Goal: Information Seeking & Learning: Learn about a topic

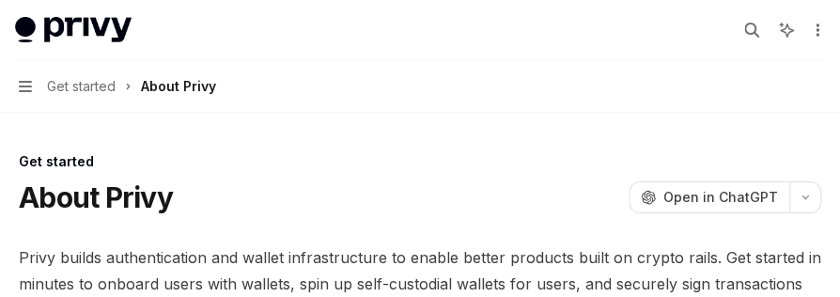
type textarea "*"
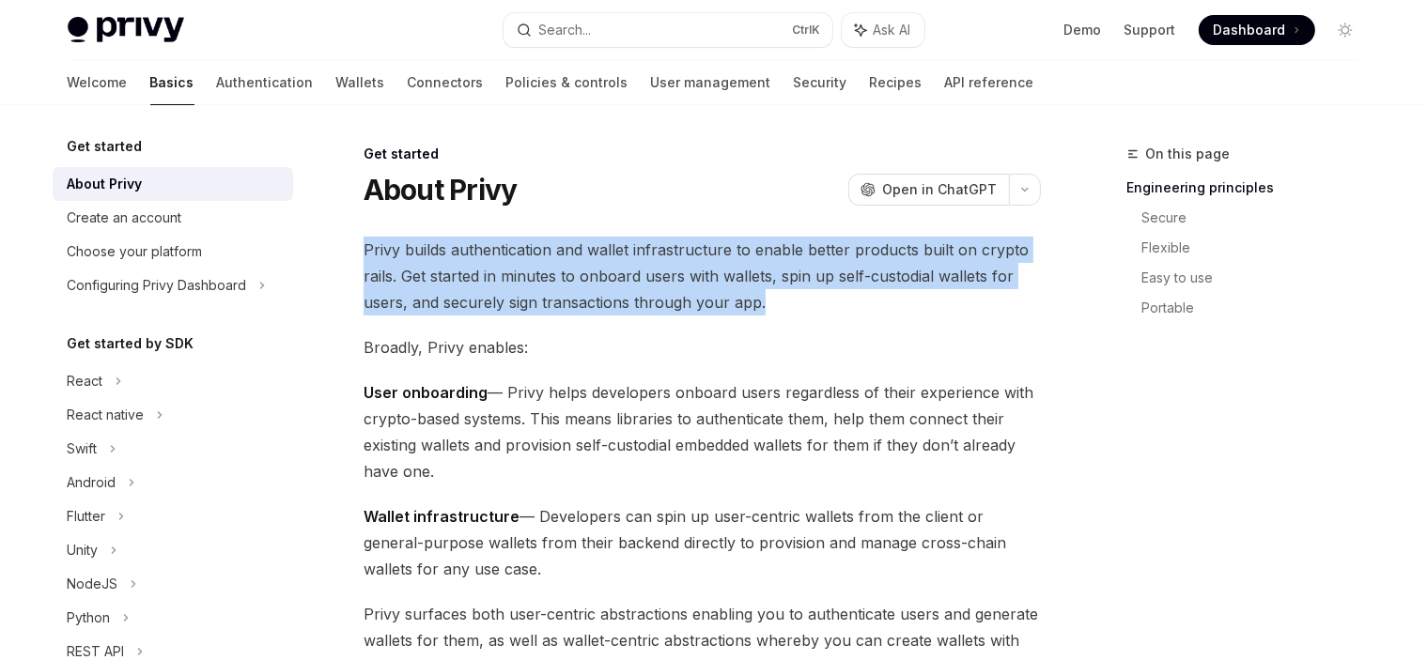
drag, startPoint x: 526, startPoint y: 279, endPoint x: 356, endPoint y: 240, distance: 174.5
click at [387, 254] on span "Privy builds authentication and wallet infrastructure to enable better products…" at bounding box center [702, 276] width 677 height 79
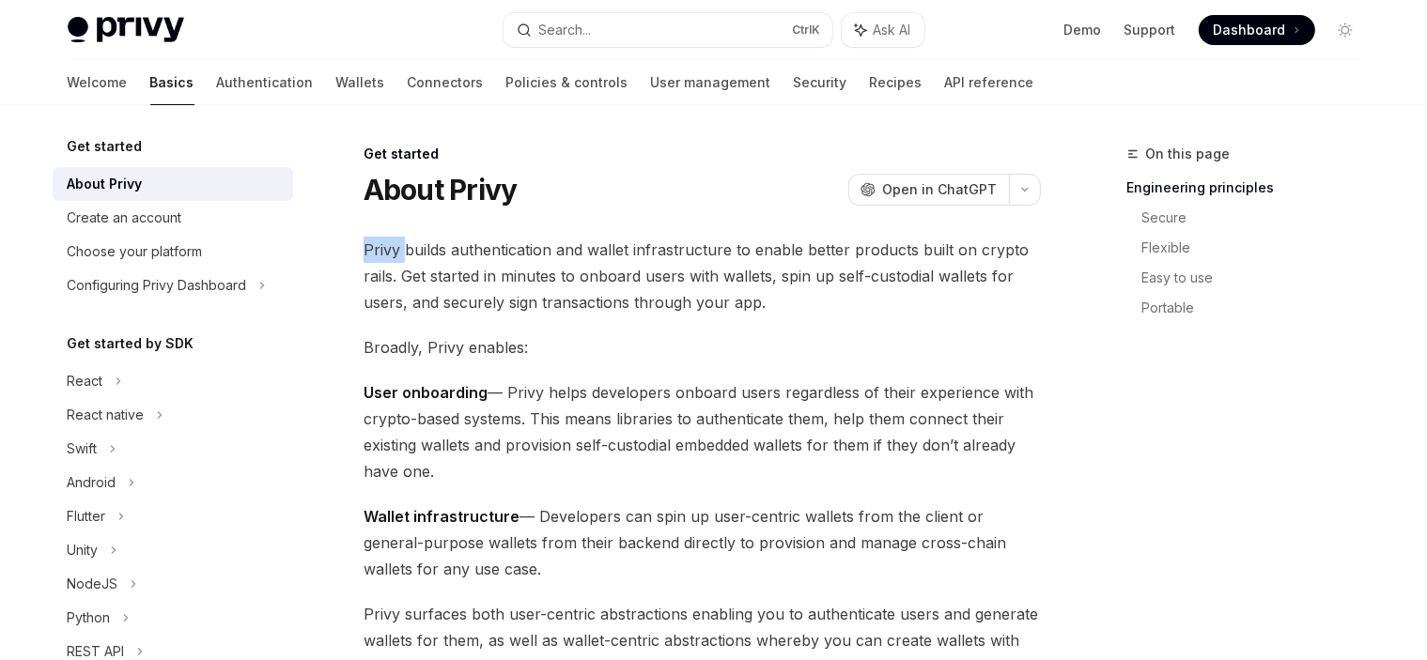
click at [387, 254] on span "Privy builds authentication and wallet infrastructure to enable better products…" at bounding box center [702, 276] width 677 height 79
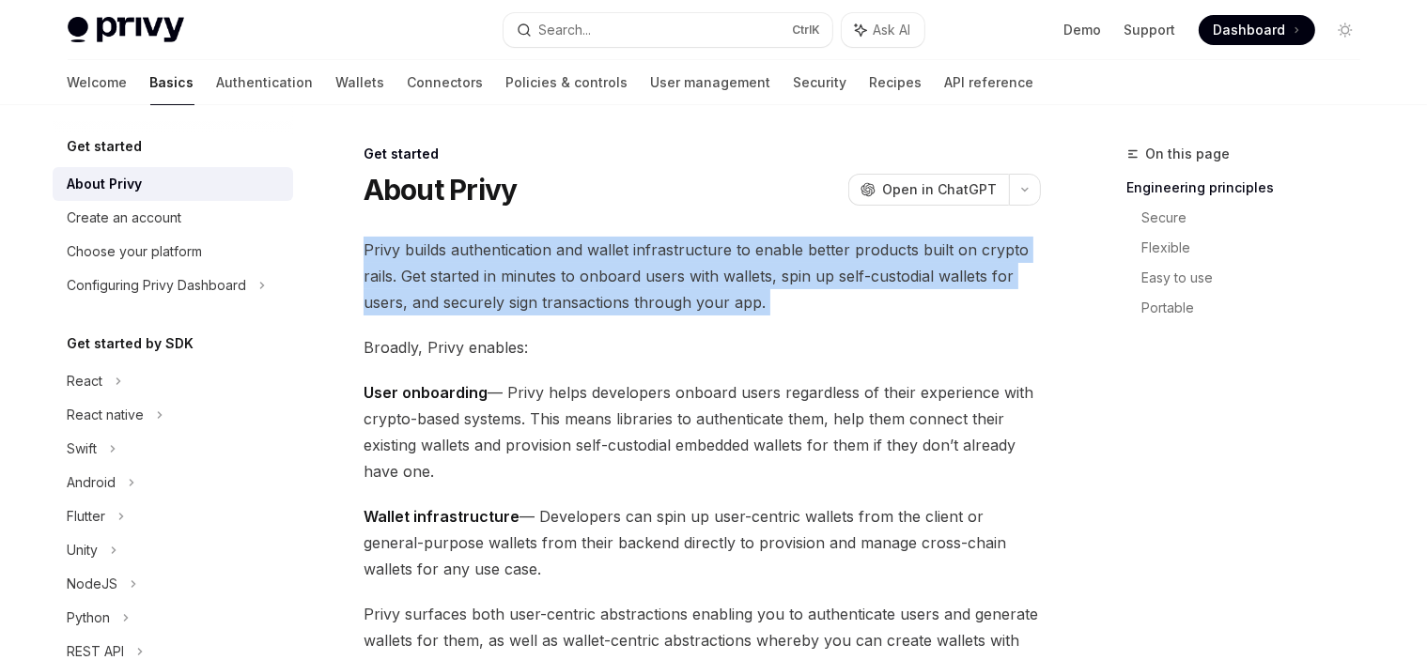
click at [387, 254] on span "Privy builds authentication and wallet infrastructure to enable better products…" at bounding box center [702, 276] width 677 height 79
click at [553, 271] on span "Privy builds authentication and wallet infrastructure to enable better products…" at bounding box center [702, 276] width 677 height 79
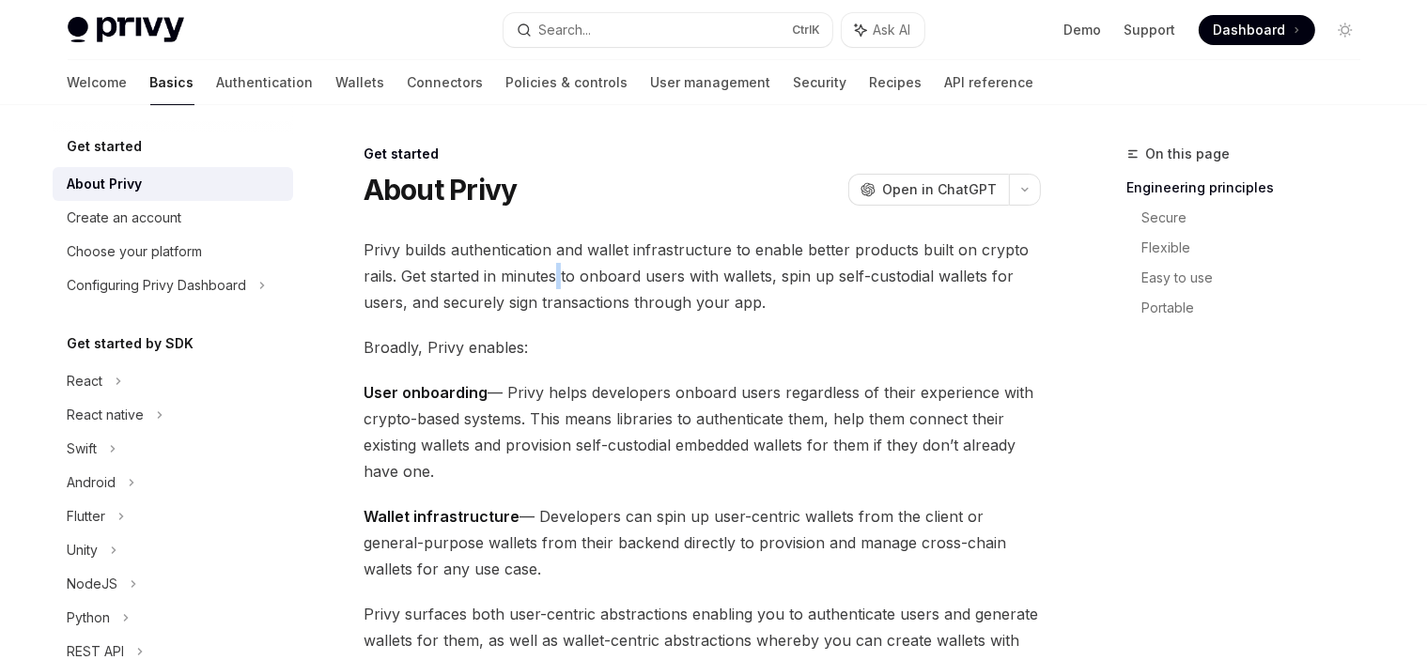
click at [553, 271] on span "Privy builds authentication and wallet infrastructure to enable better products…" at bounding box center [702, 276] width 677 height 79
click at [560, 272] on span "Privy builds authentication and wallet infrastructure to enable better products…" at bounding box center [702, 276] width 677 height 79
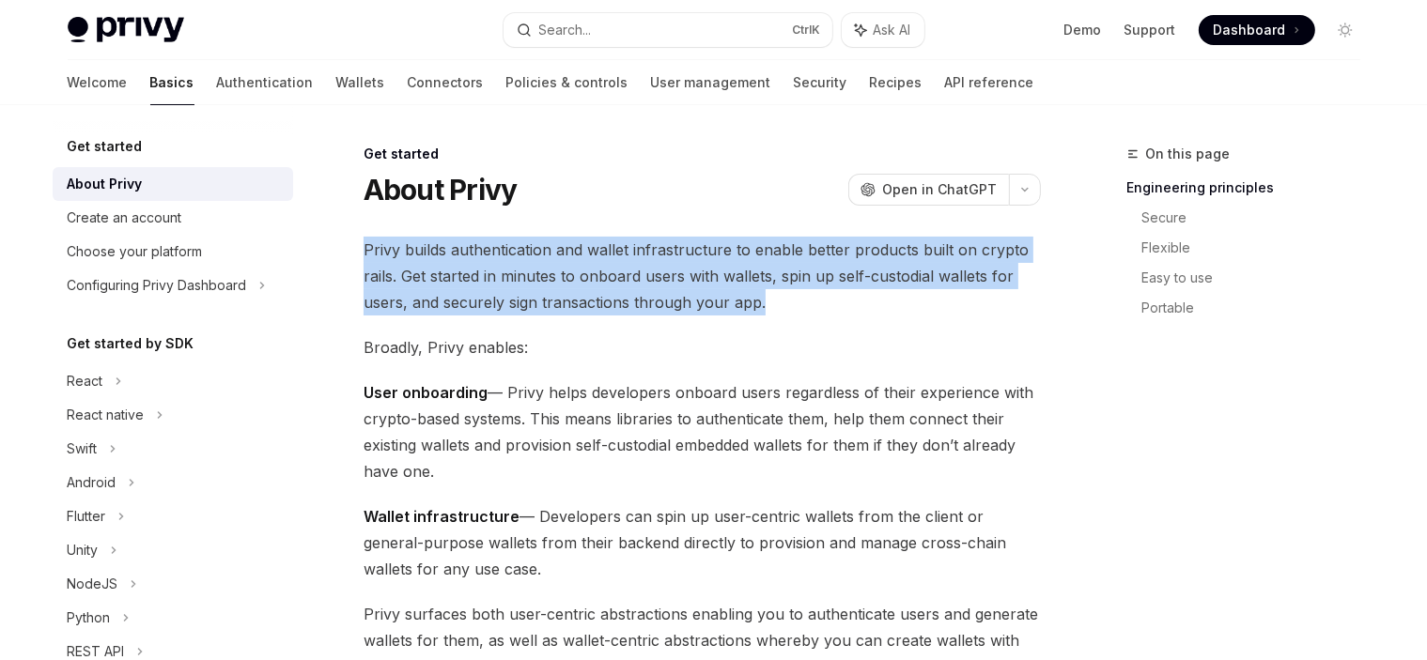
drag, startPoint x: 826, startPoint y: 299, endPoint x: 354, endPoint y: 247, distance: 474.4
click at [471, 258] on span "Privy builds authentication and wallet infrastructure to enable better products…" at bounding box center [702, 276] width 677 height 79
